Goal: Task Accomplishment & Management: Complete application form

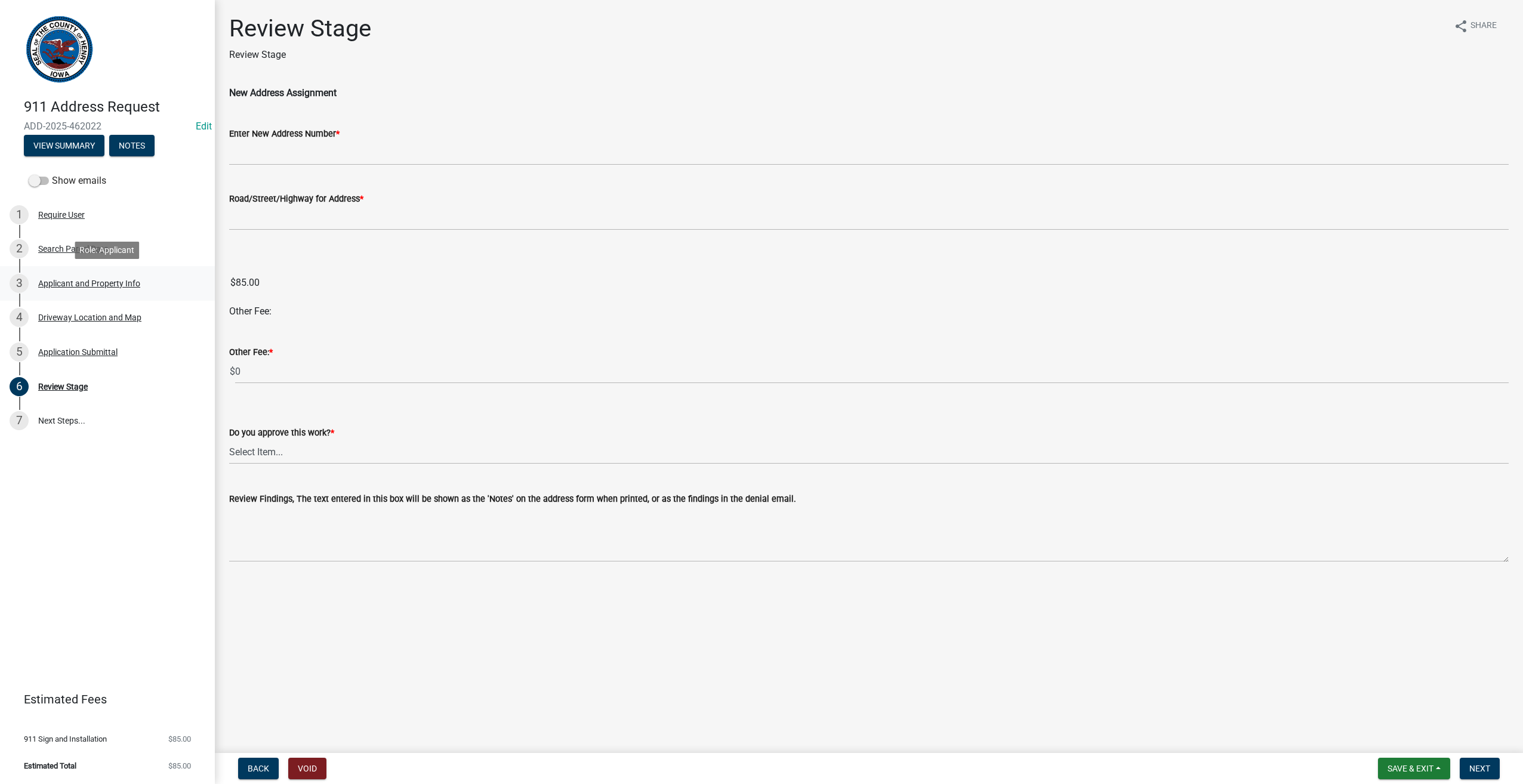
click at [83, 286] on div "Applicant and Property Info" at bounding box center [89, 284] width 102 height 8
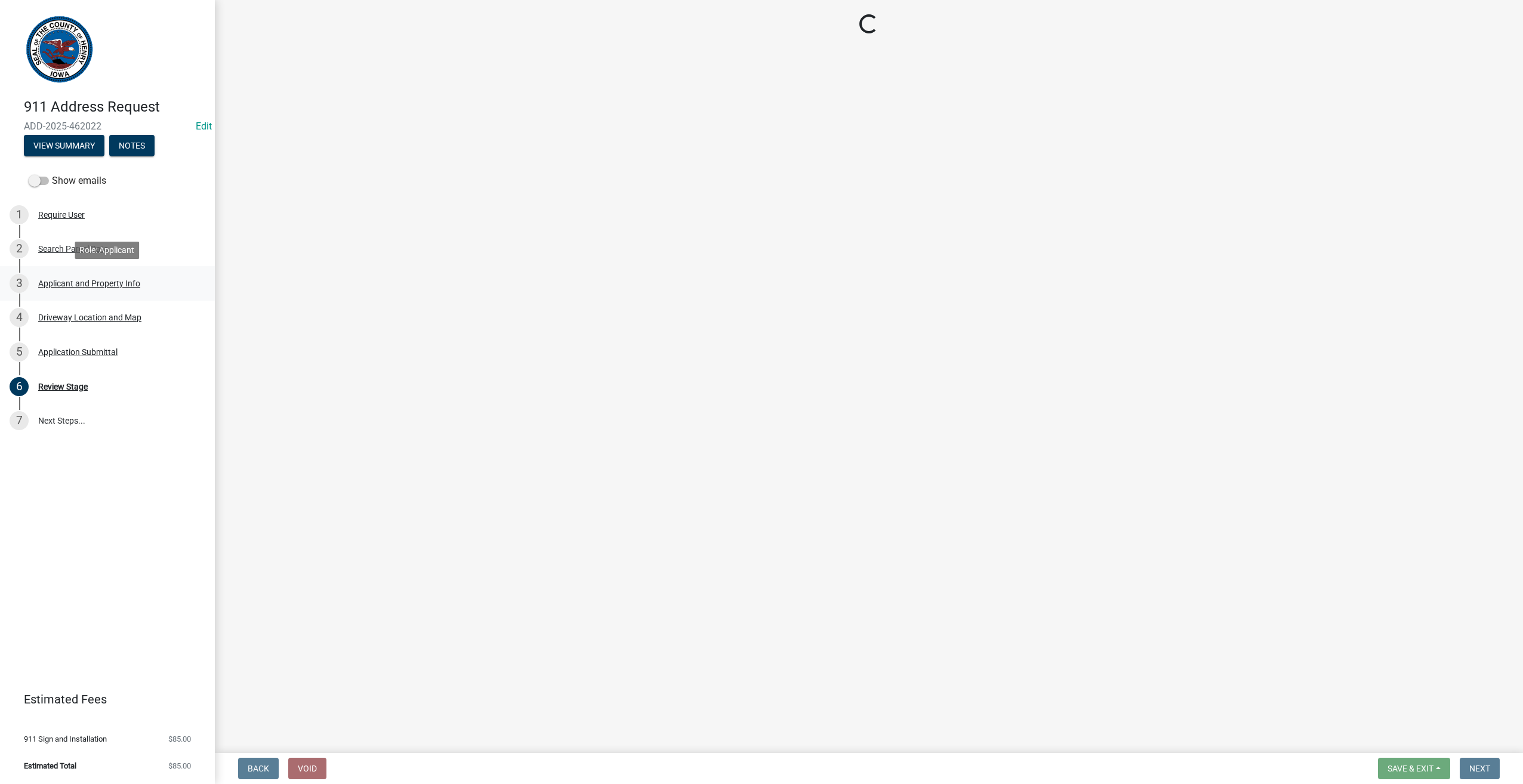
select select "44461d61-3d37-4e1b-b0a8-ef52870db6e8"
select select "bcd64748-9342-4dc7-95f8-ac6d1cd5fb7d"
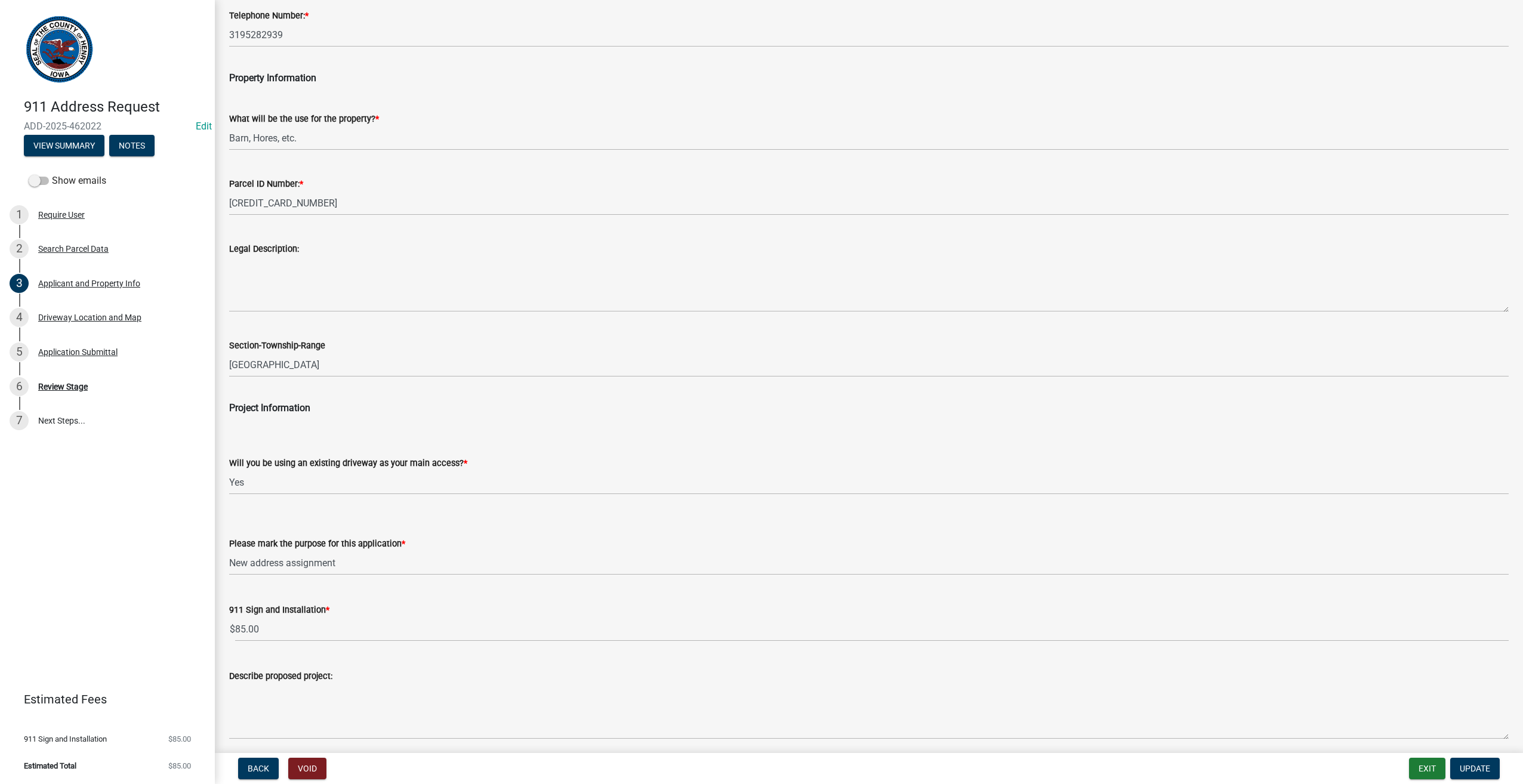
scroll to position [222, 0]
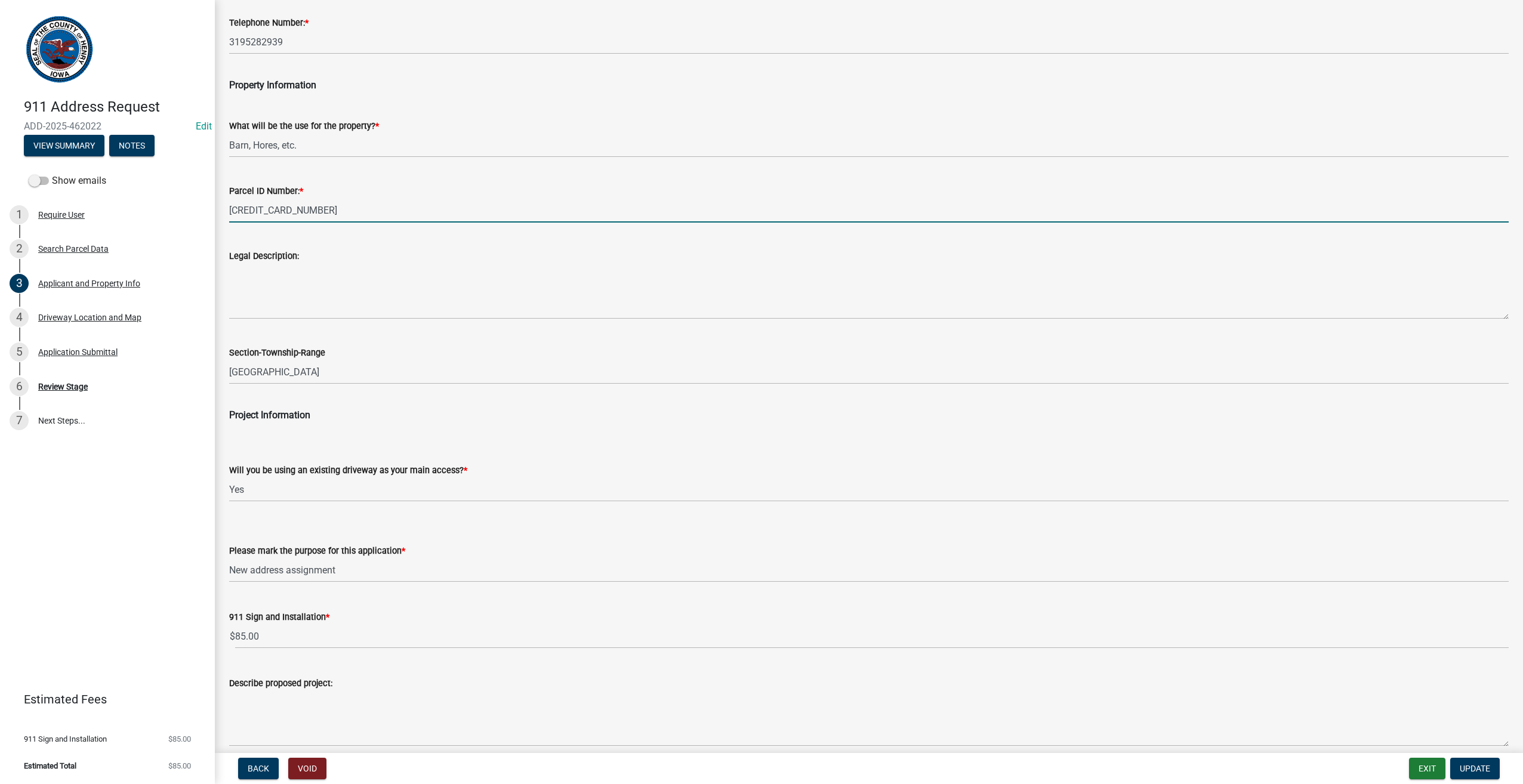
drag, startPoint x: 334, startPoint y: 209, endPoint x: 247, endPoint y: 211, distance: 87.0
click at [247, 211] on input "190092640300700" at bounding box center [869, 211] width 1280 height 25
click at [66, 389] on div "Review Stage" at bounding box center [63, 387] width 49 height 8
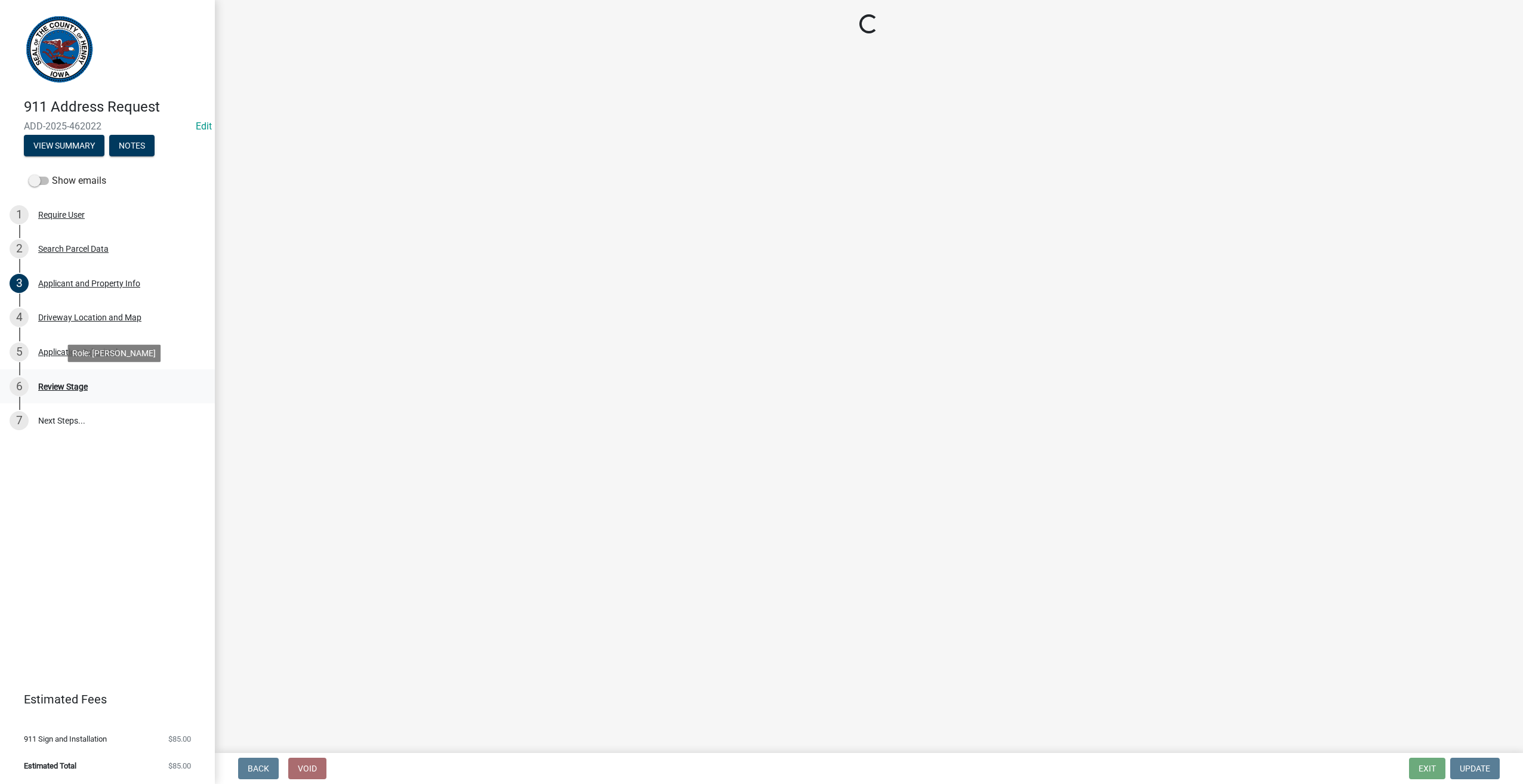
scroll to position [0, 0]
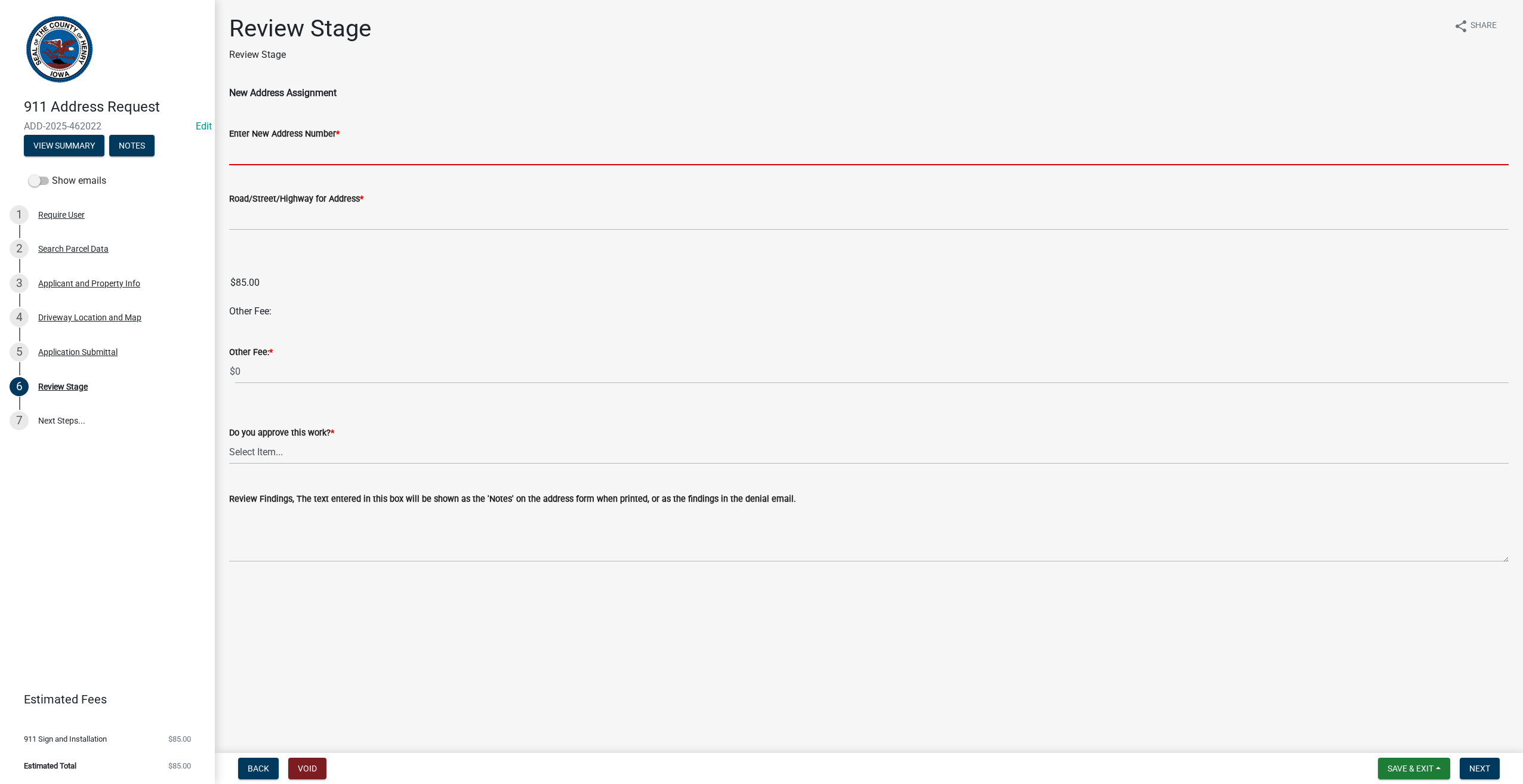
click at [254, 154] on input "Enter New Address Number *" at bounding box center [869, 153] width 1280 height 25
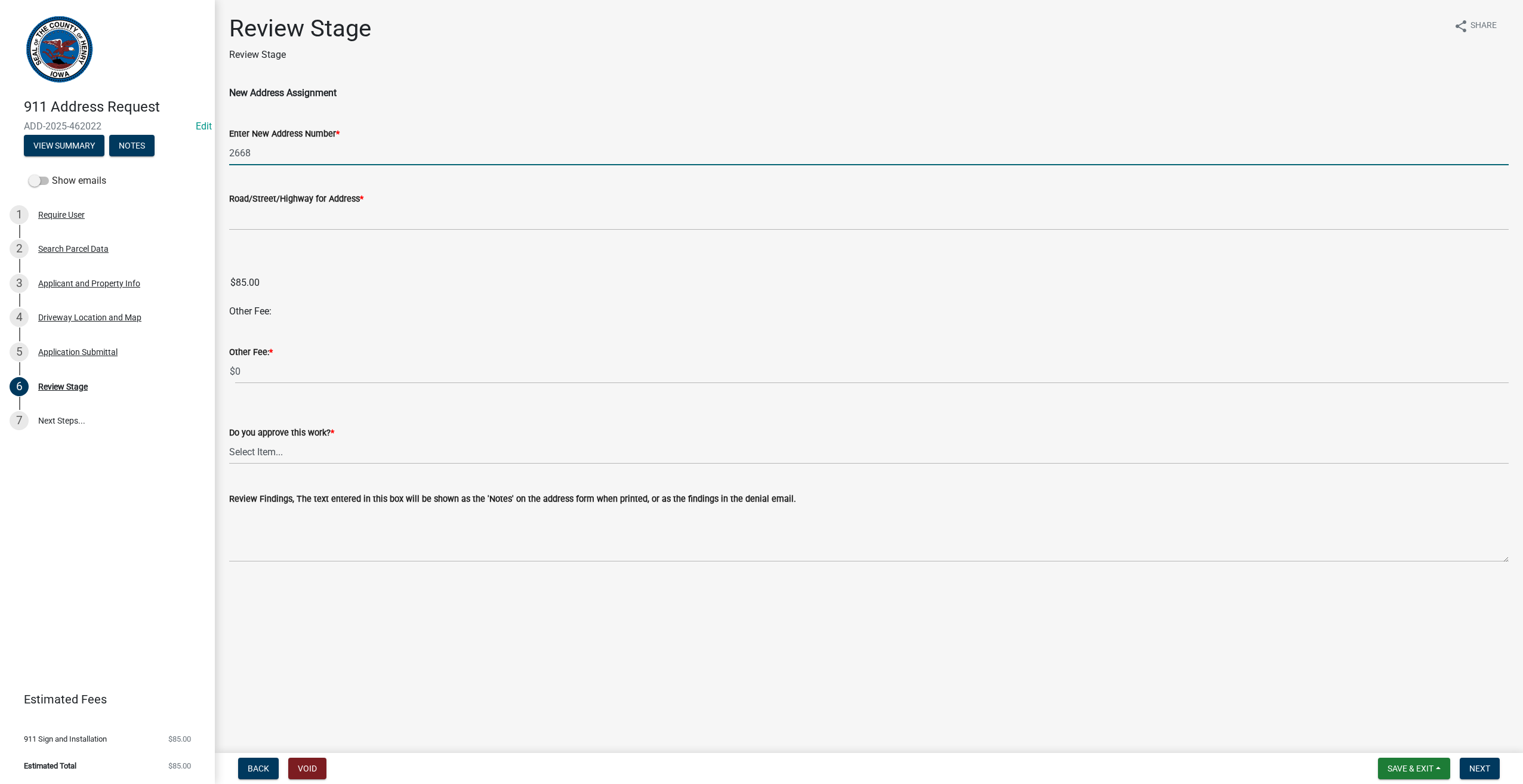
type input "2668"
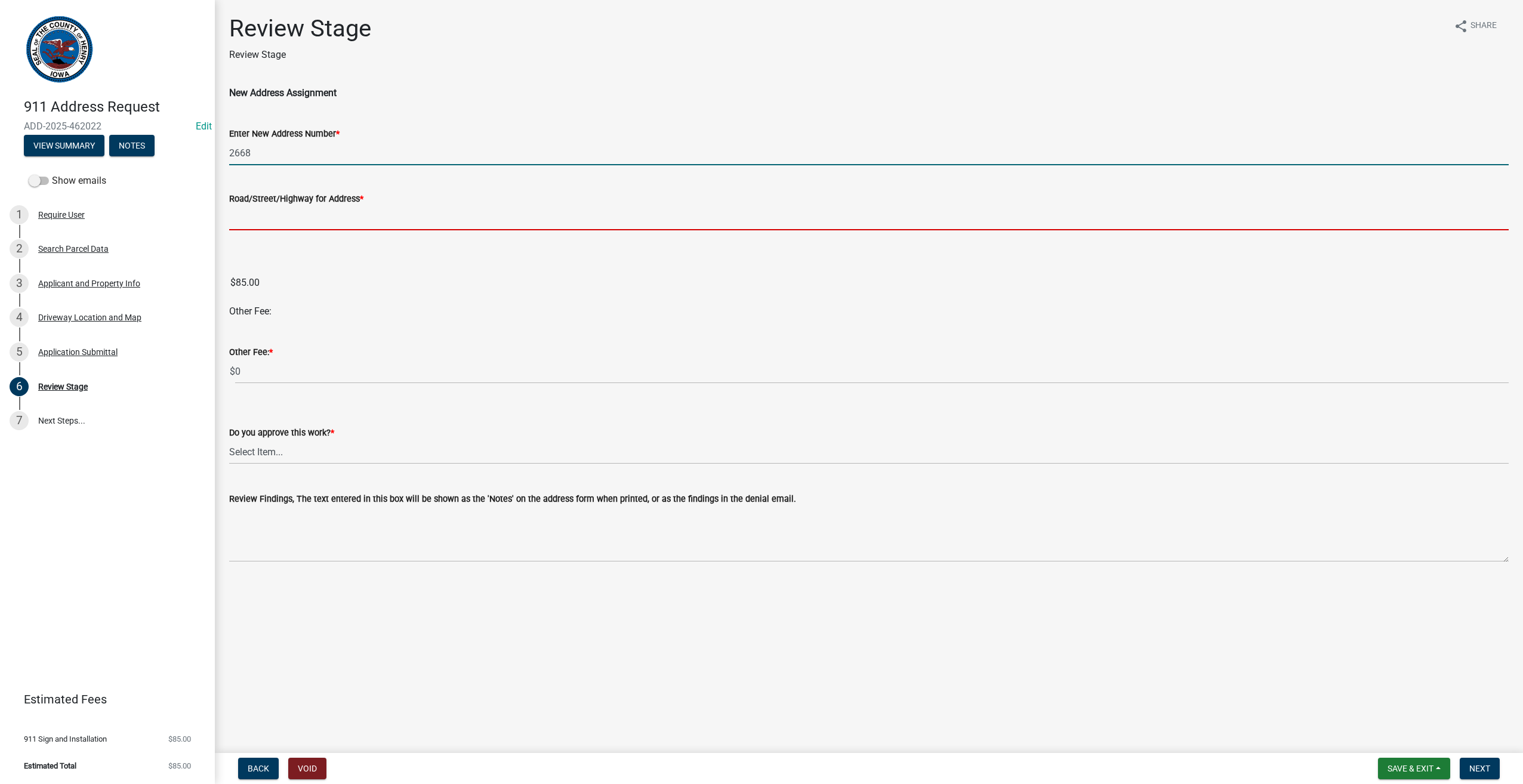
click at [238, 219] on input "Road/Street/Highway for Address *" at bounding box center [869, 218] width 1280 height 25
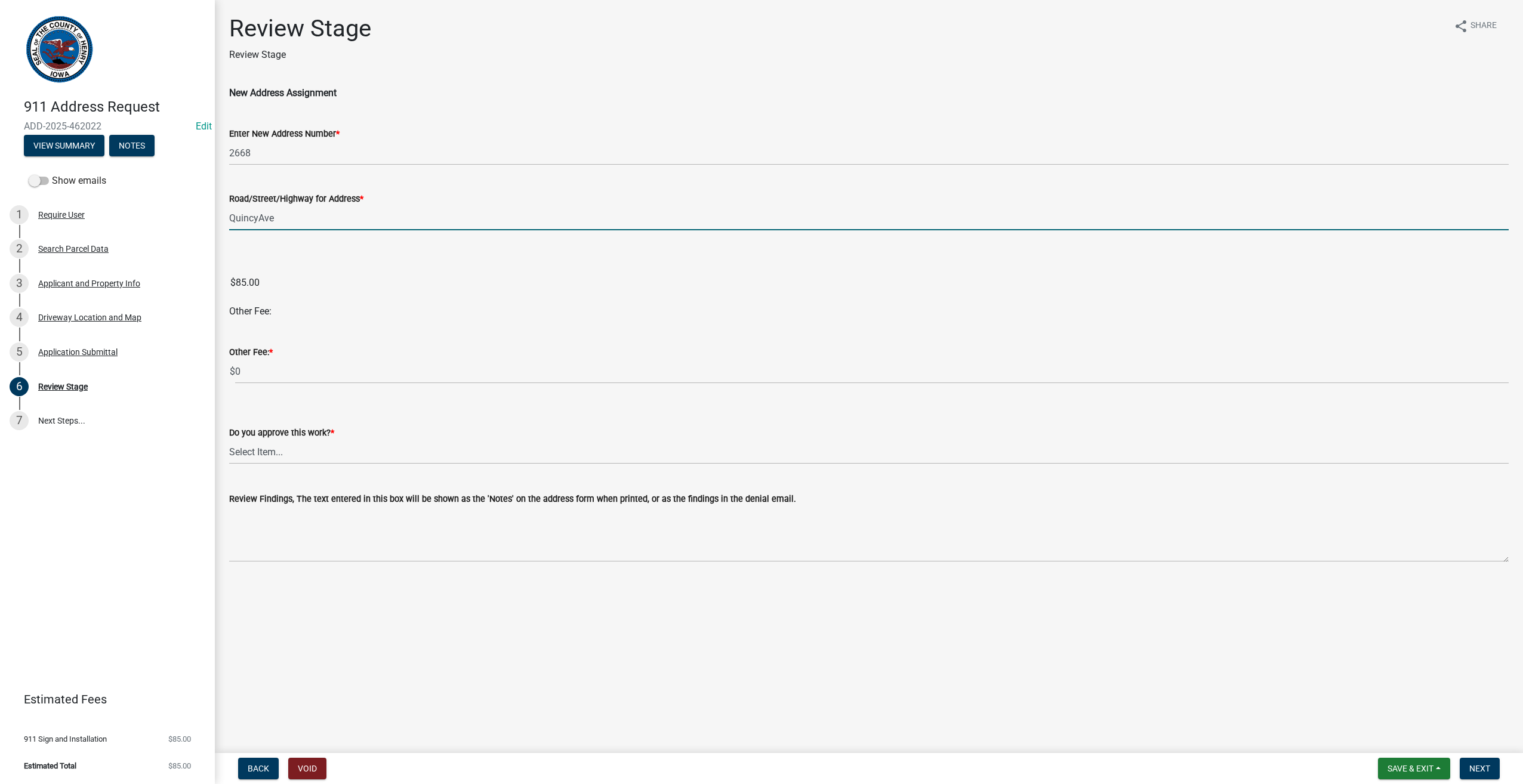
click at [257, 220] on input "QuincyAve" at bounding box center [869, 218] width 1280 height 25
click at [279, 219] on input "Quincy Ave" at bounding box center [869, 218] width 1280 height 25
type input "Quincy Ave."
click at [269, 454] on select "Select Item... Yes No" at bounding box center [869, 452] width 1280 height 25
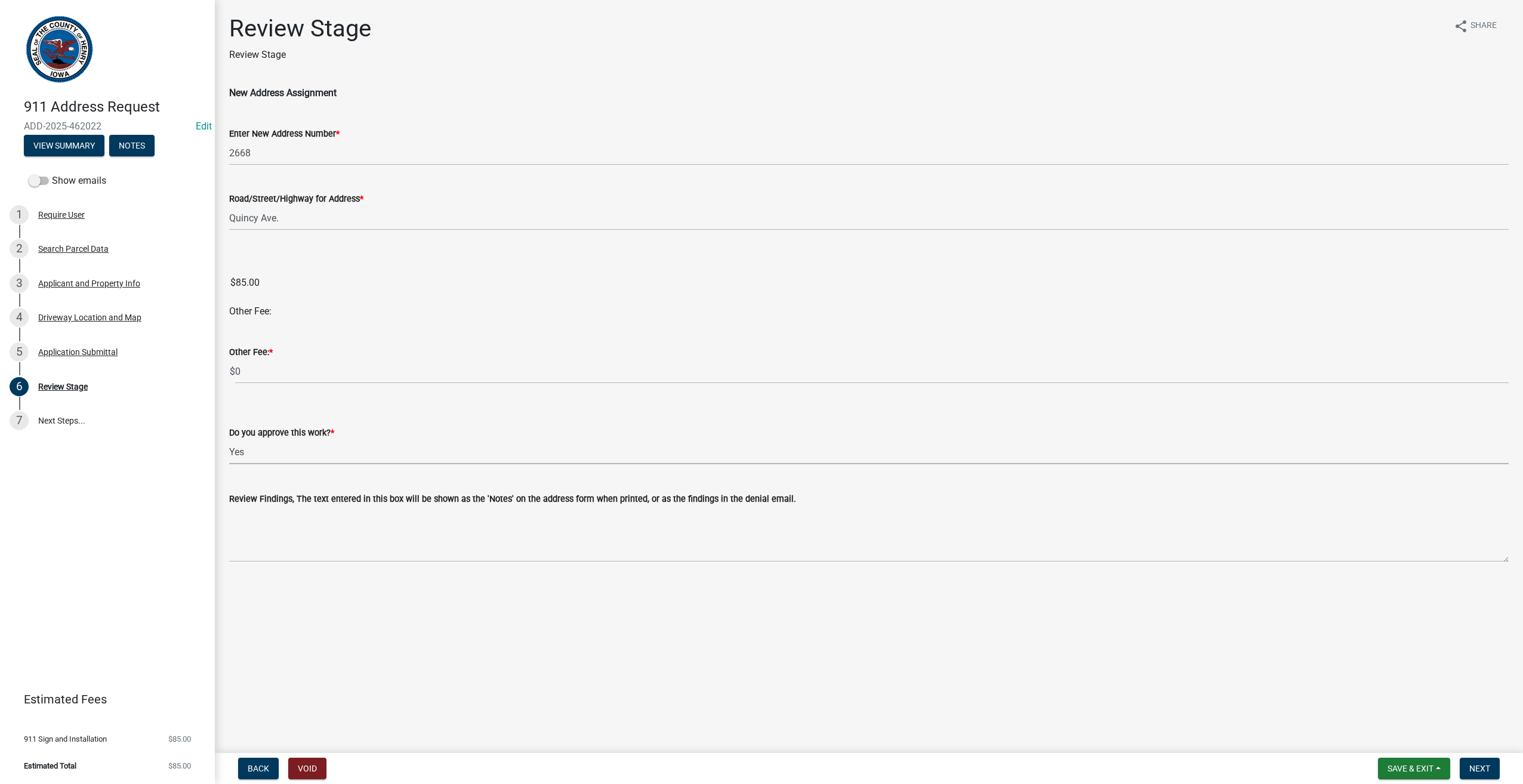
click at [229, 440] on select "Select Item... Yes No" at bounding box center [869, 452] width 1280 height 25
select select "268c5550-63e6-4f09-9e4f-f1e88ad71cb6"
click at [1423, 772] on span "Save & Exit" at bounding box center [1410, 769] width 46 height 10
click at [1380, 706] on button "Save" at bounding box center [1402, 709] width 95 height 29
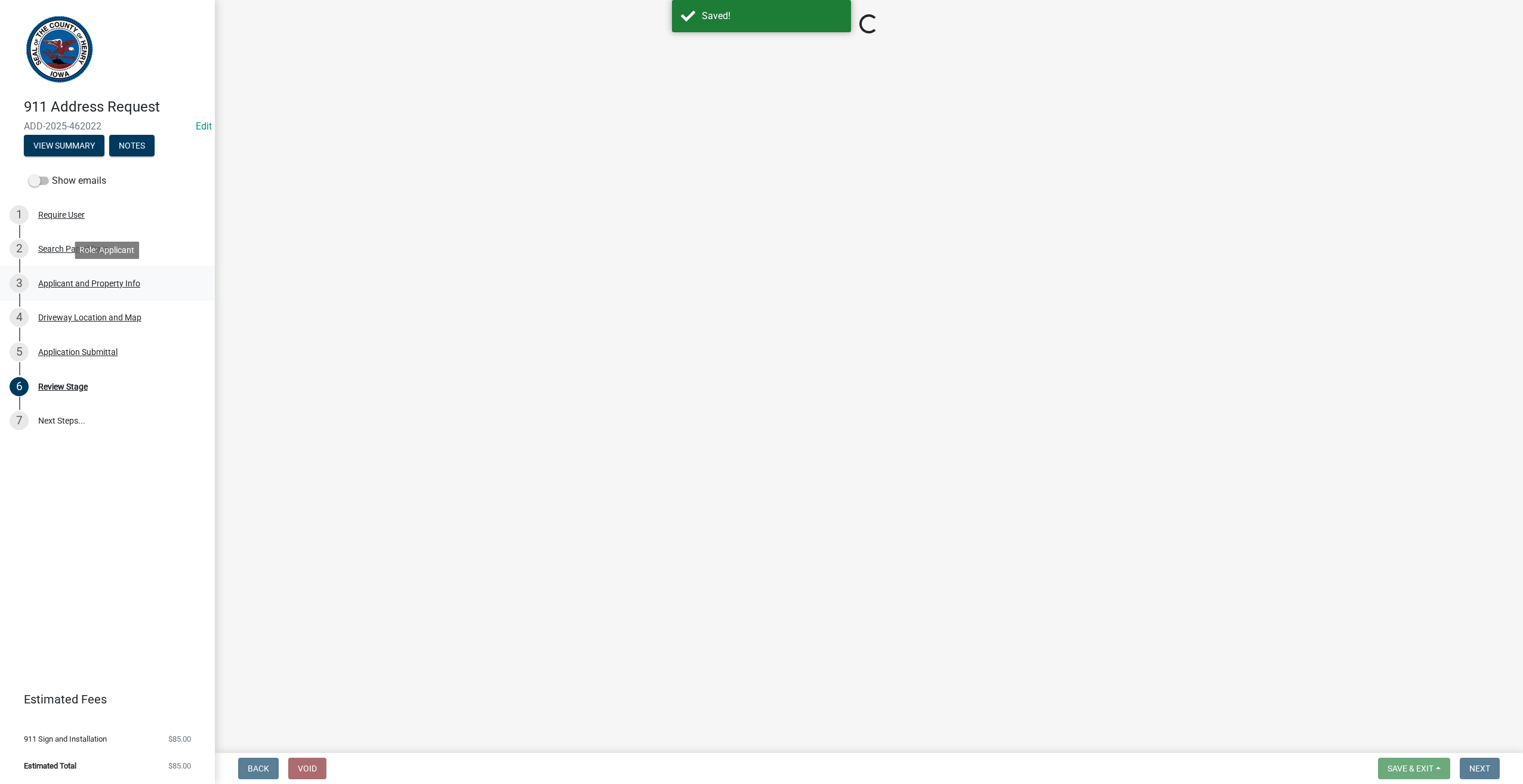
select select "268c5550-63e6-4f09-9e4f-f1e88ad71cb6"
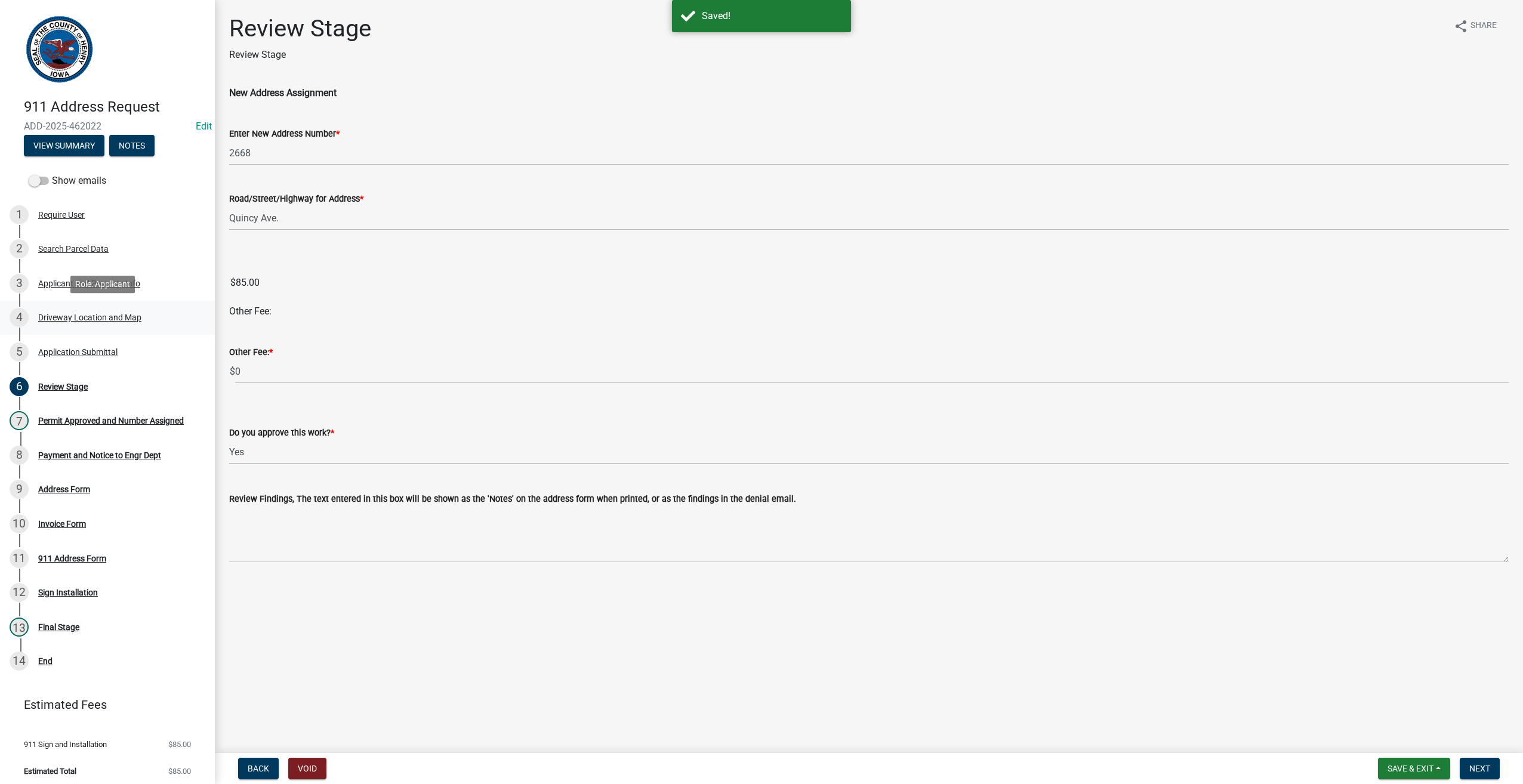
click at [76, 315] on div "Driveway Location and Map" at bounding box center [90, 317] width 103 height 8
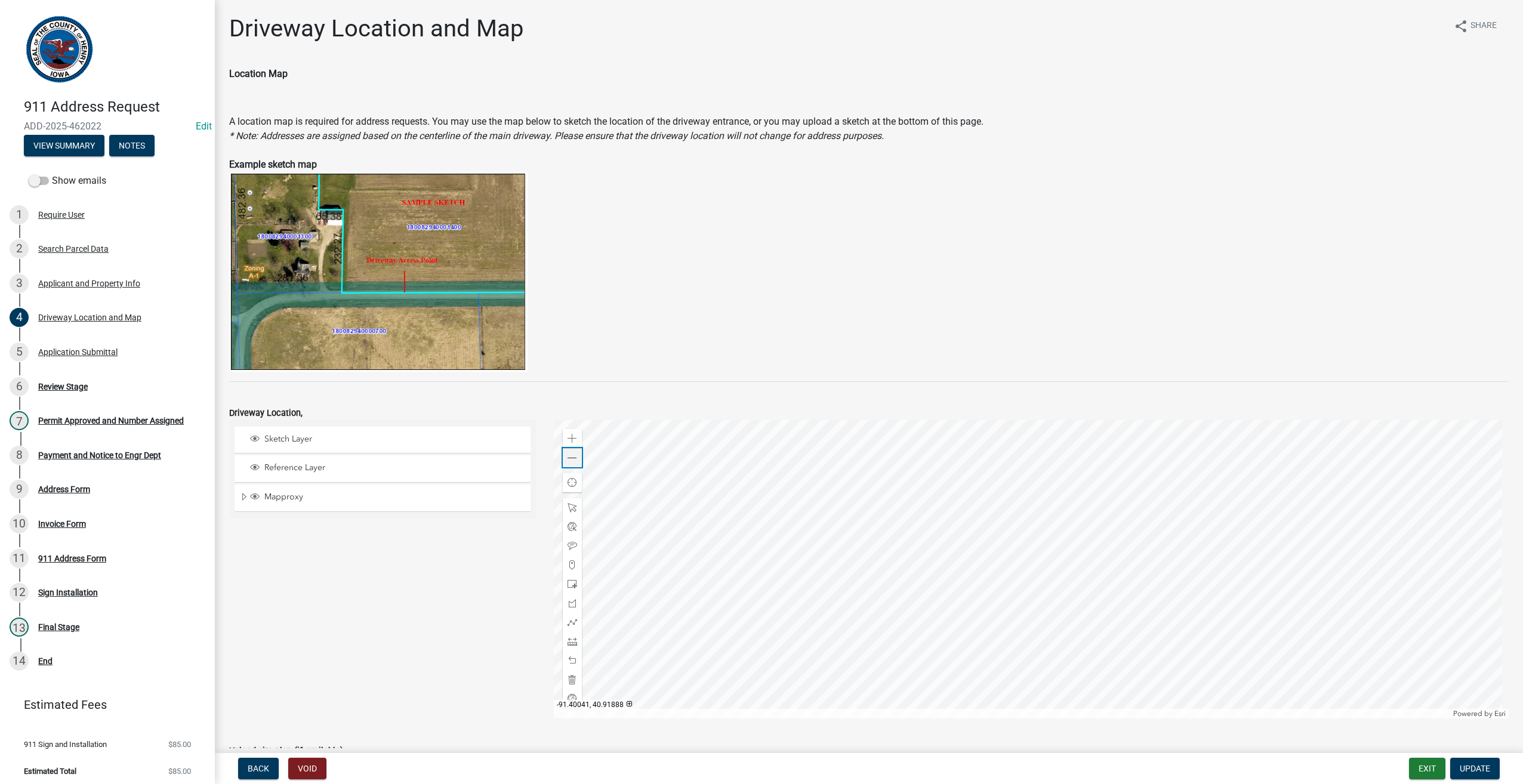
click at [569, 454] on span at bounding box center [573, 459] width 10 height 10
click at [61, 391] on div "Review Stage" at bounding box center [63, 387] width 49 height 8
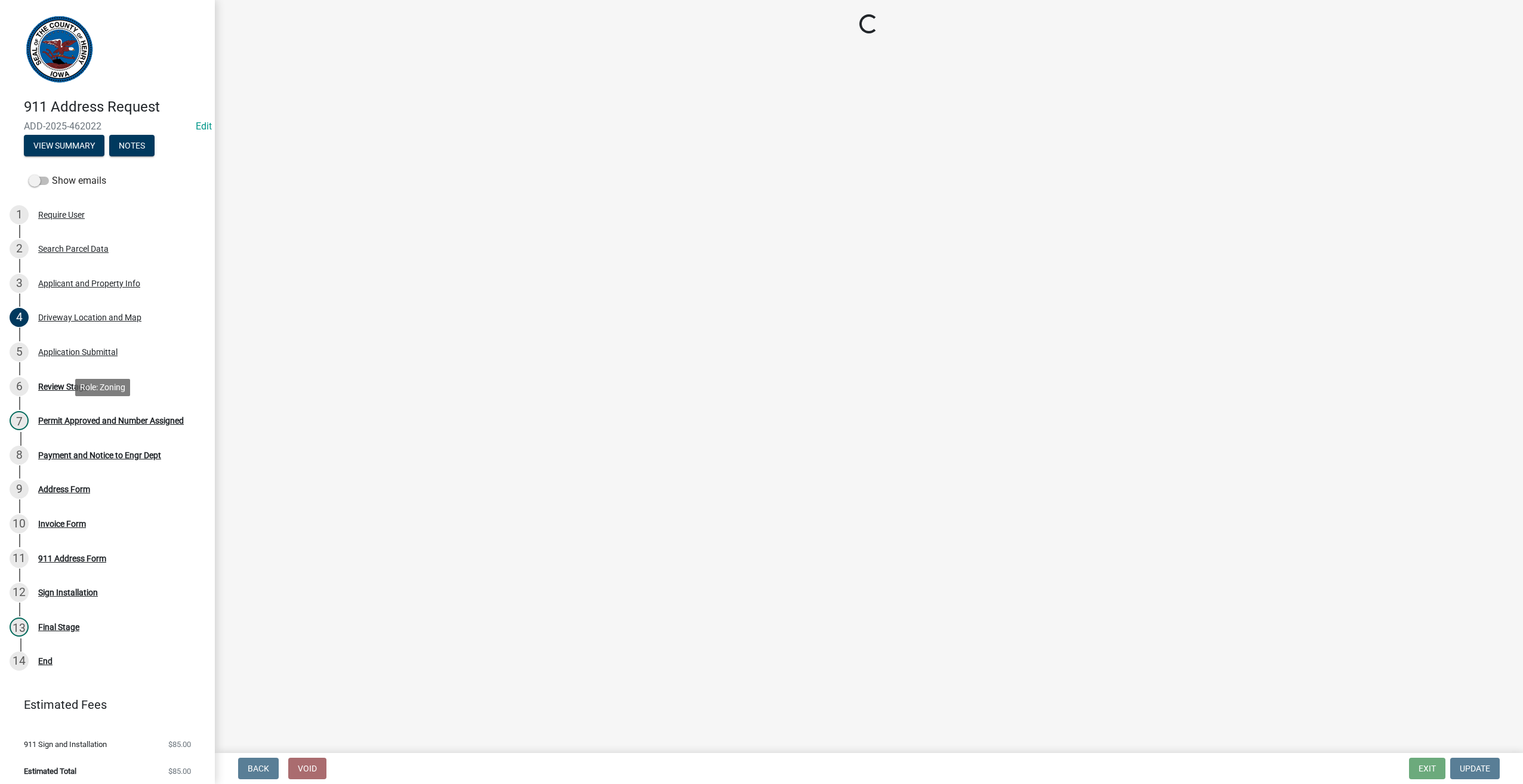
select select "268c5550-63e6-4f09-9e4f-f1e88ad71cb6"
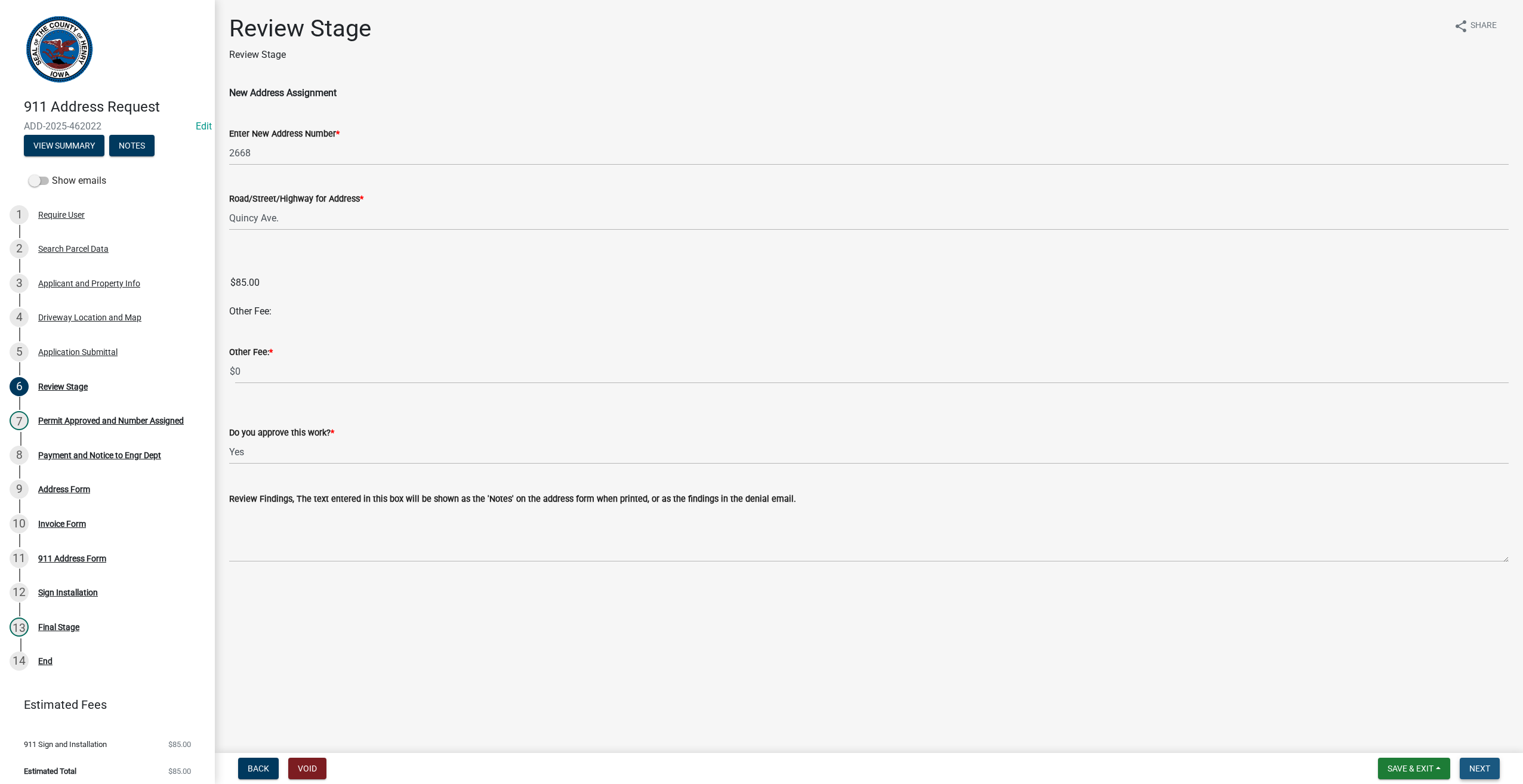
click at [1482, 768] on span "Next" at bounding box center [1480, 769] width 21 height 10
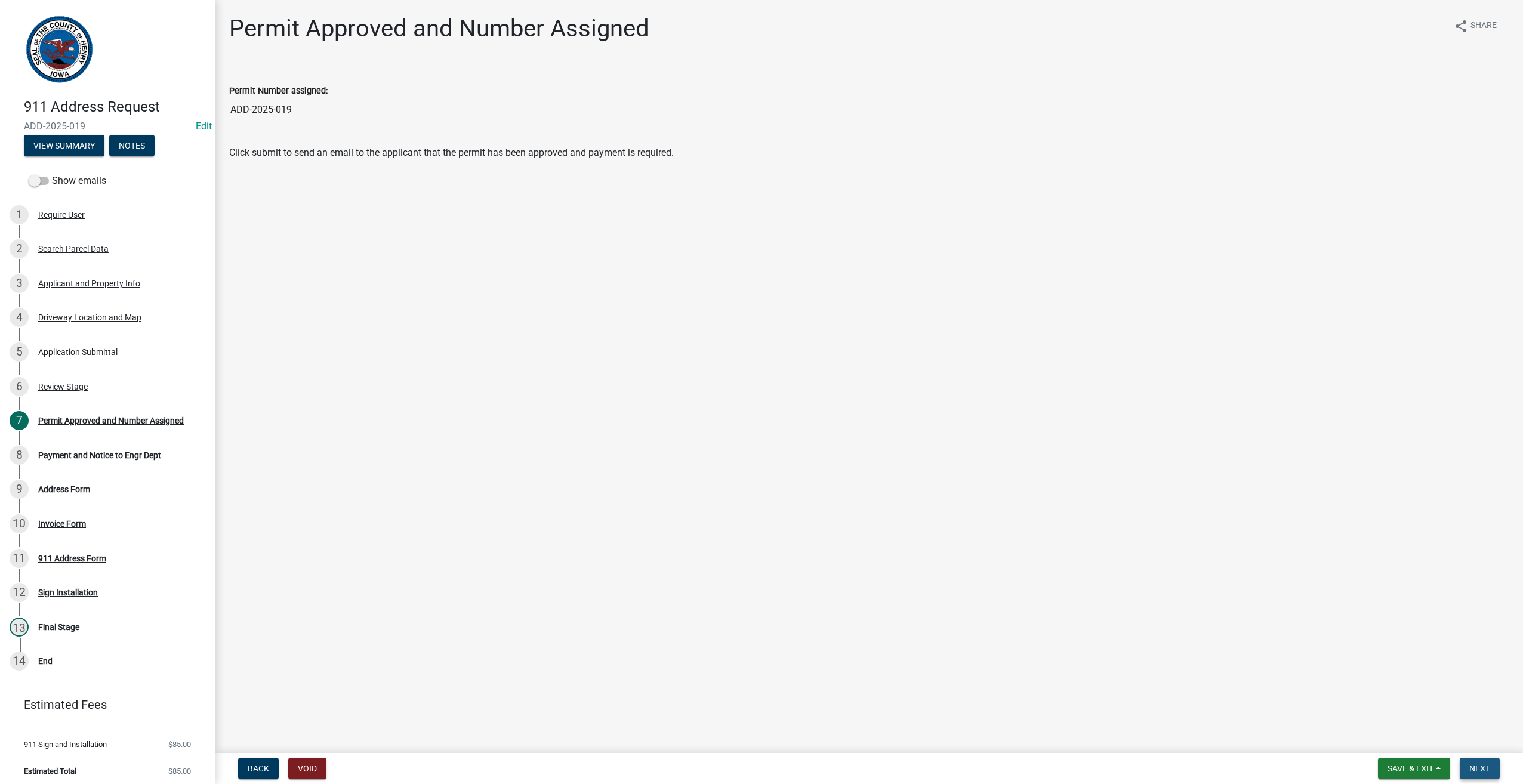
click at [1482, 768] on span "Next" at bounding box center [1480, 769] width 21 height 10
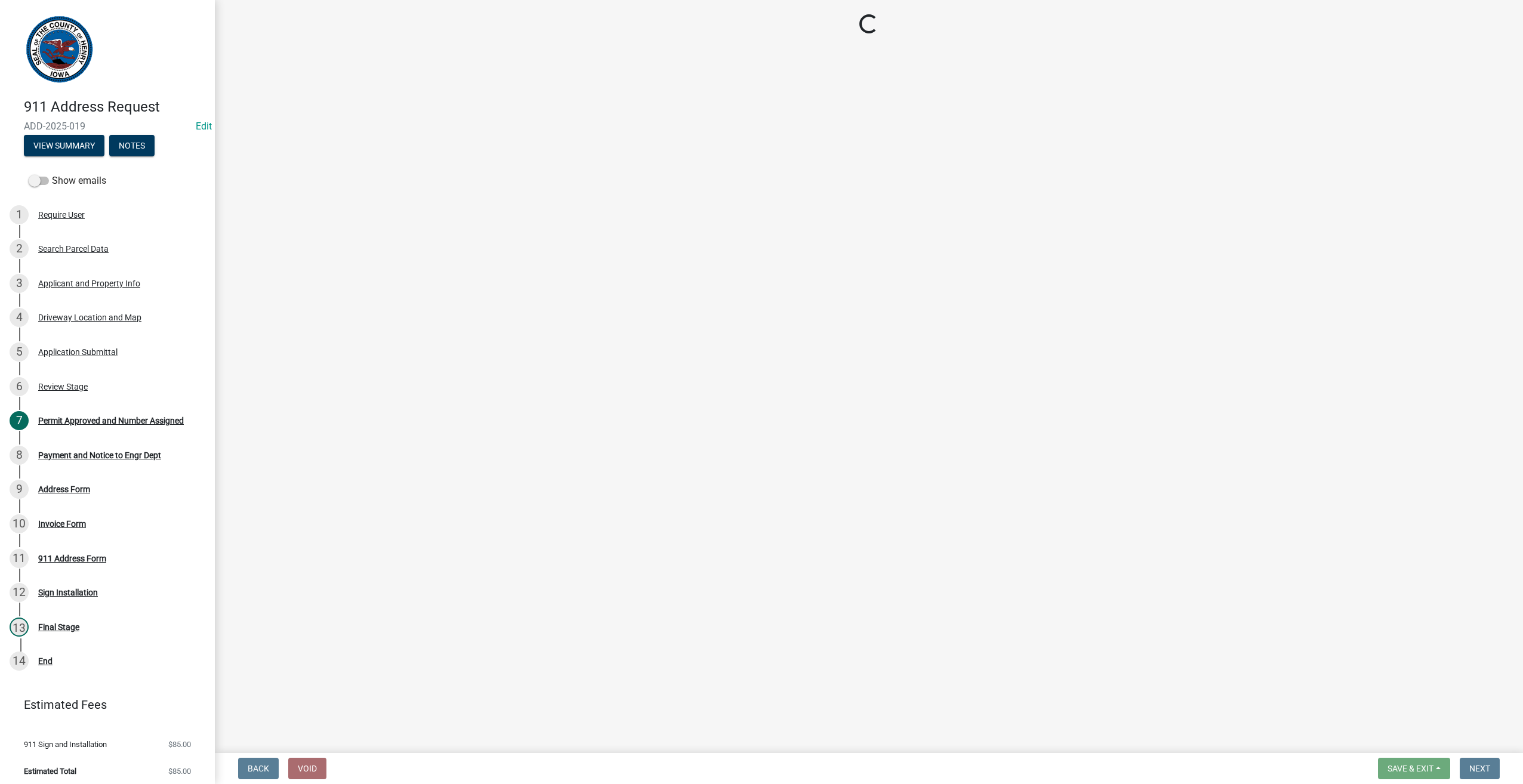
select select "3: 3"
